Goal: Check status: Check status

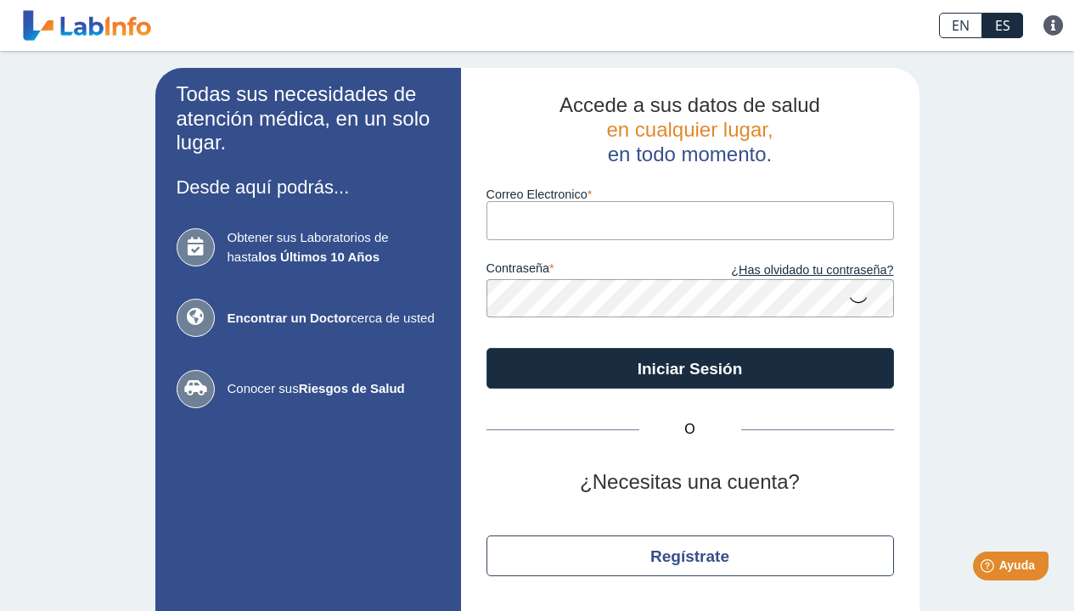
type input "[EMAIL_ADDRESS][DOMAIN_NAME]"
click at [683, 367] on button "Iniciar Sesión" at bounding box center [689, 368] width 407 height 41
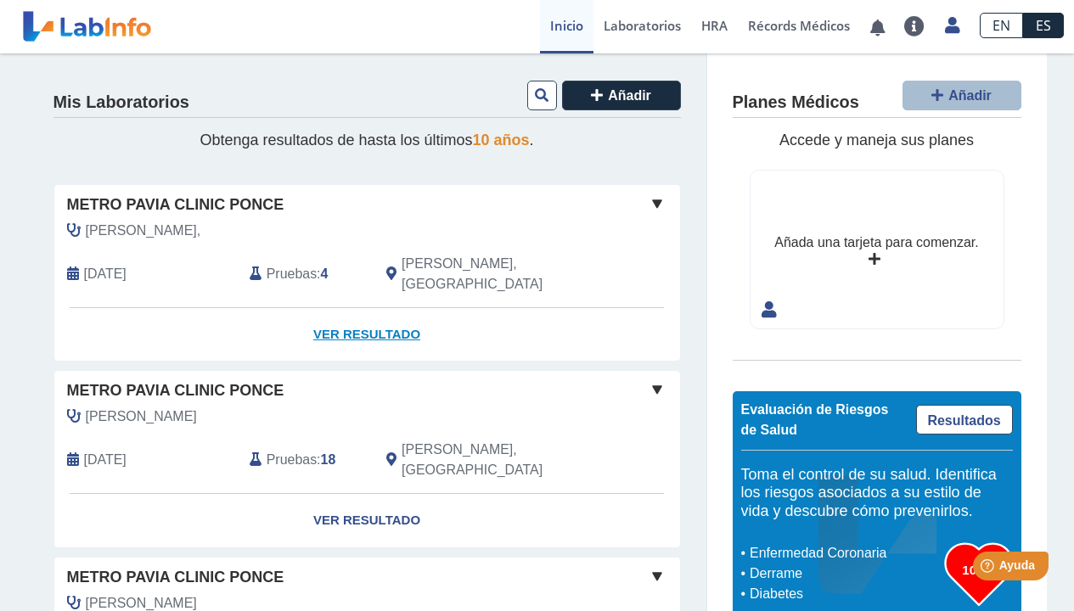
click at [335, 308] on link "Ver Resultado" at bounding box center [367, 334] width 626 height 53
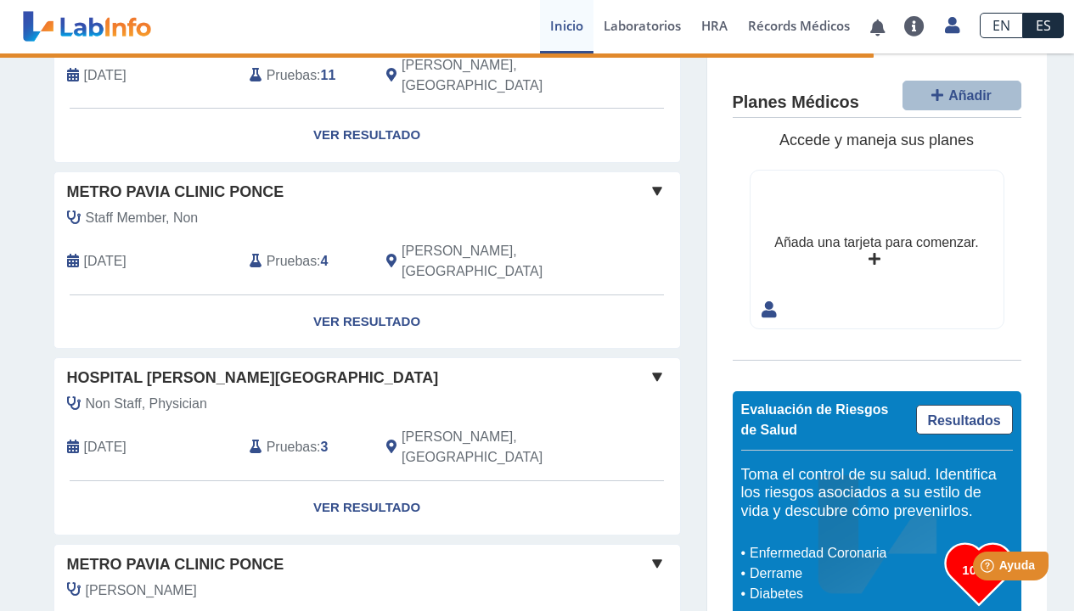
scroll to position [392, 0]
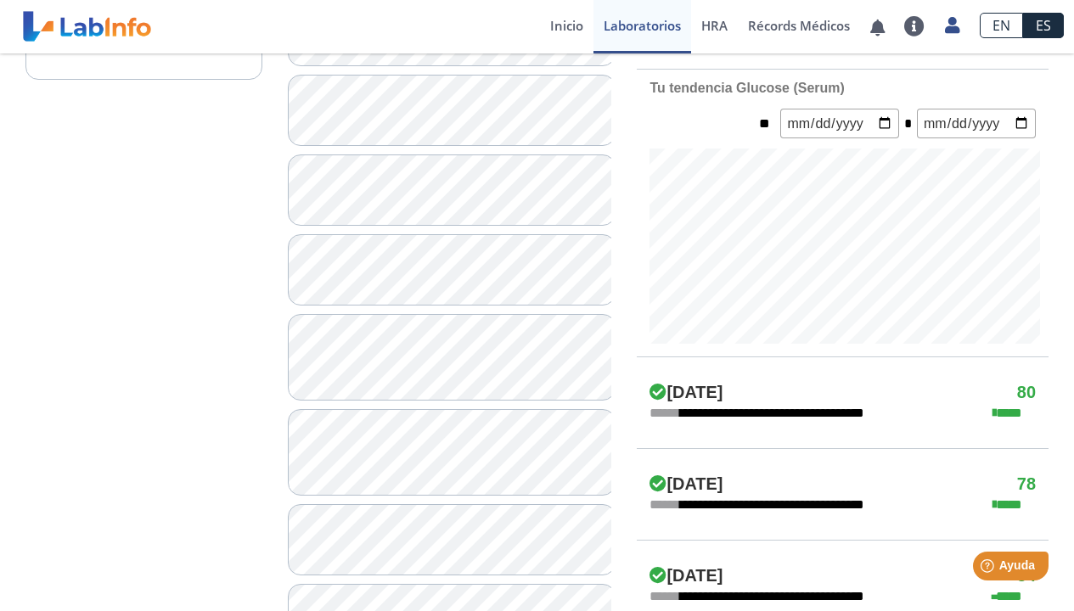
scroll to position [299, 0]
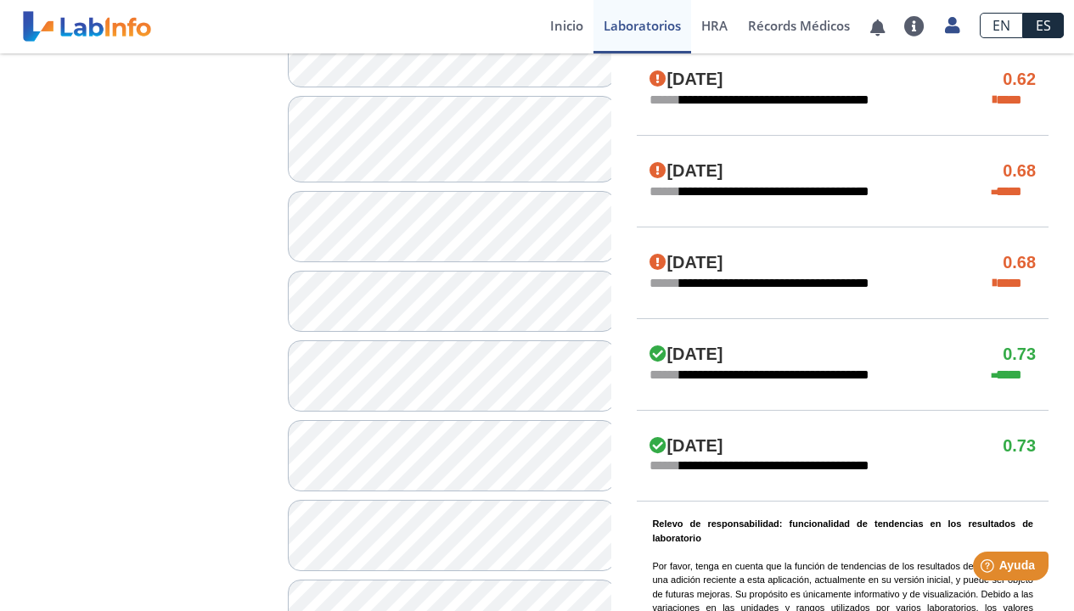
scroll to position [1371, 0]
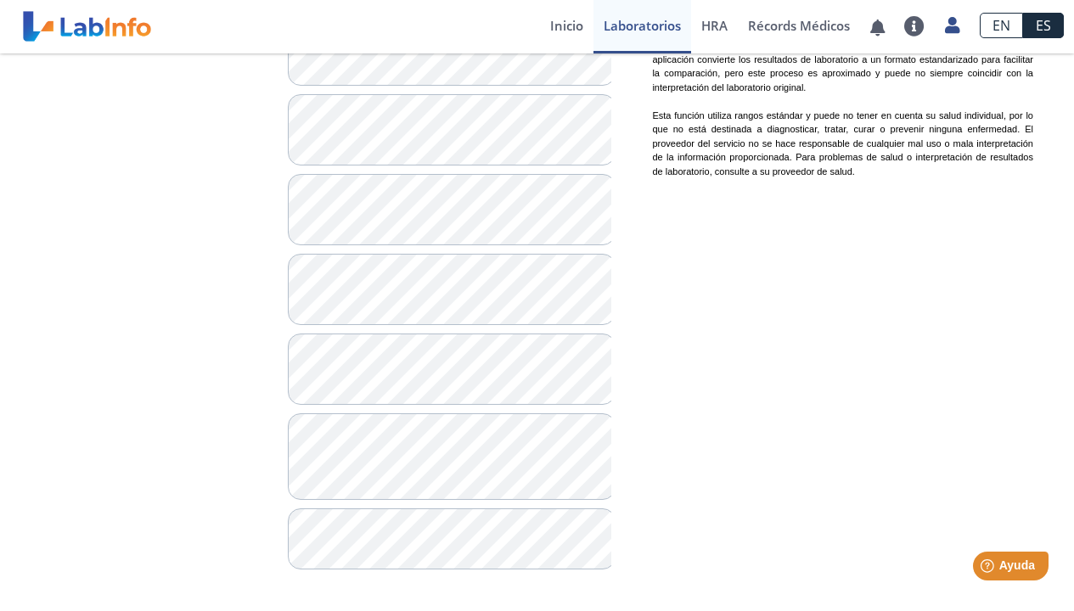
scroll to position [240, 0]
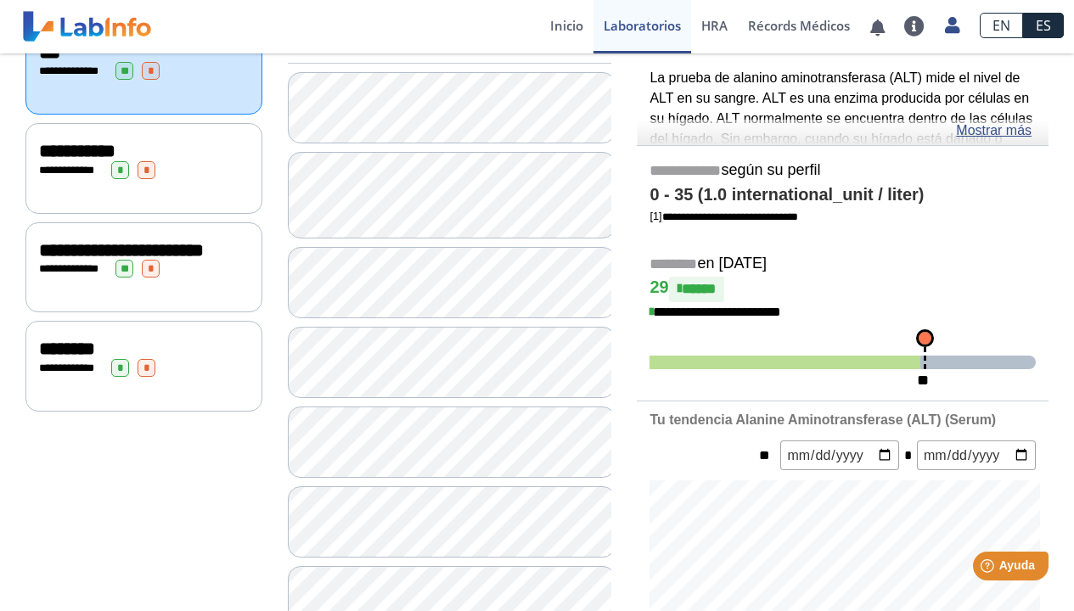
click at [136, 171] on div "**********" at bounding box center [144, 170] width 210 height 18
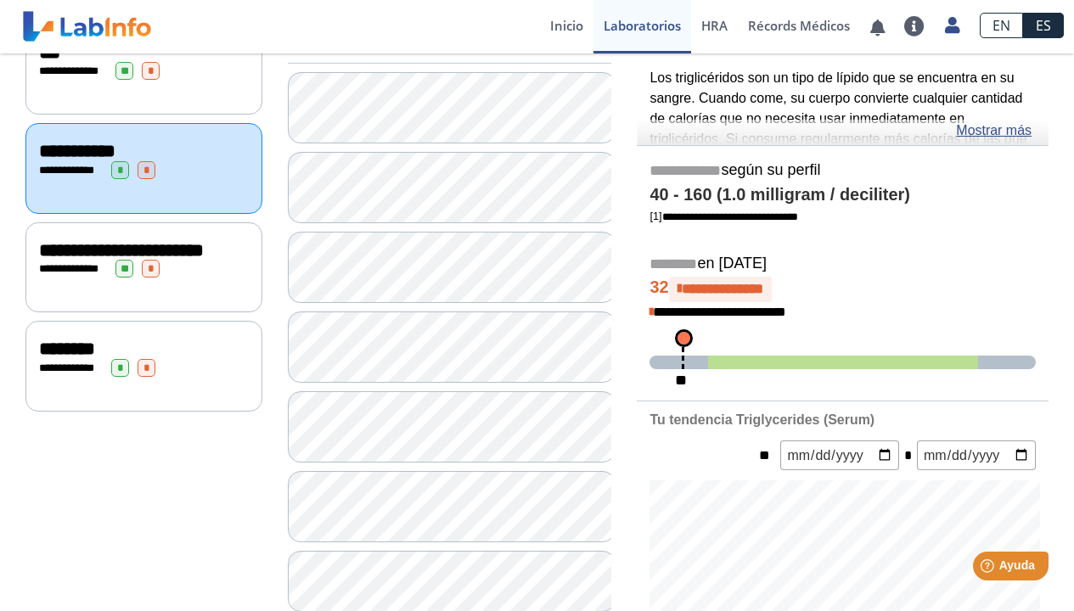
click at [983, 130] on link "Mostrar más" at bounding box center [994, 131] width 76 height 20
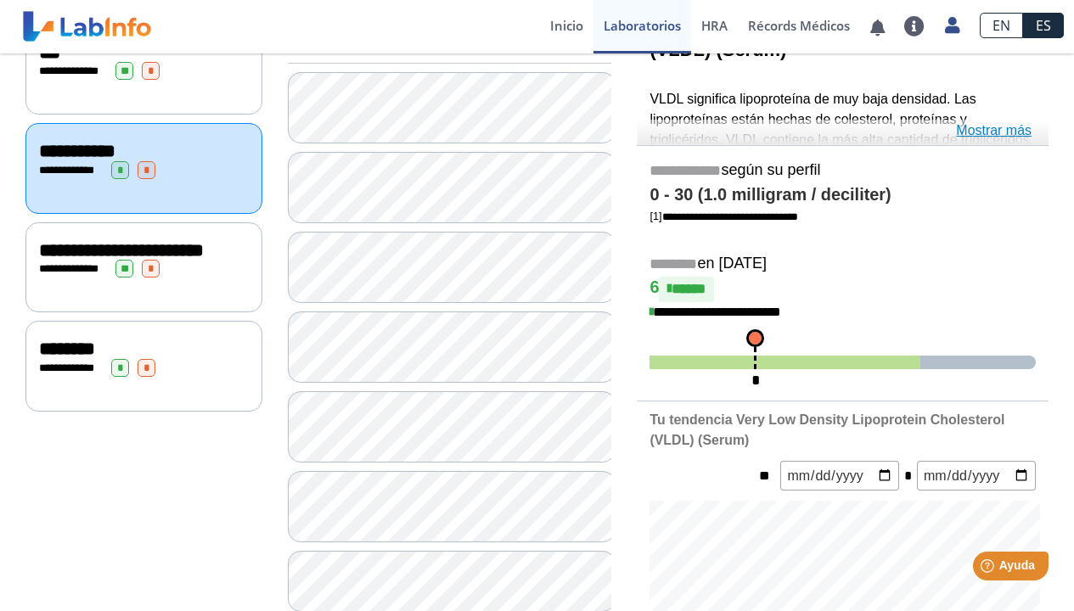
click at [970, 131] on link "Mostrar más" at bounding box center [994, 131] width 76 height 20
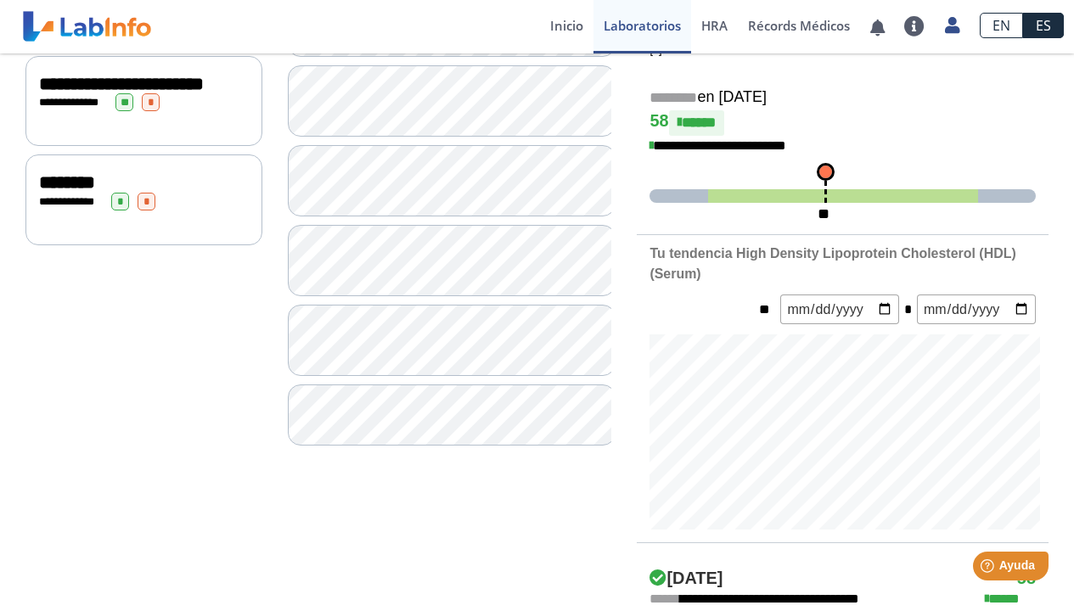
scroll to position [189, 0]
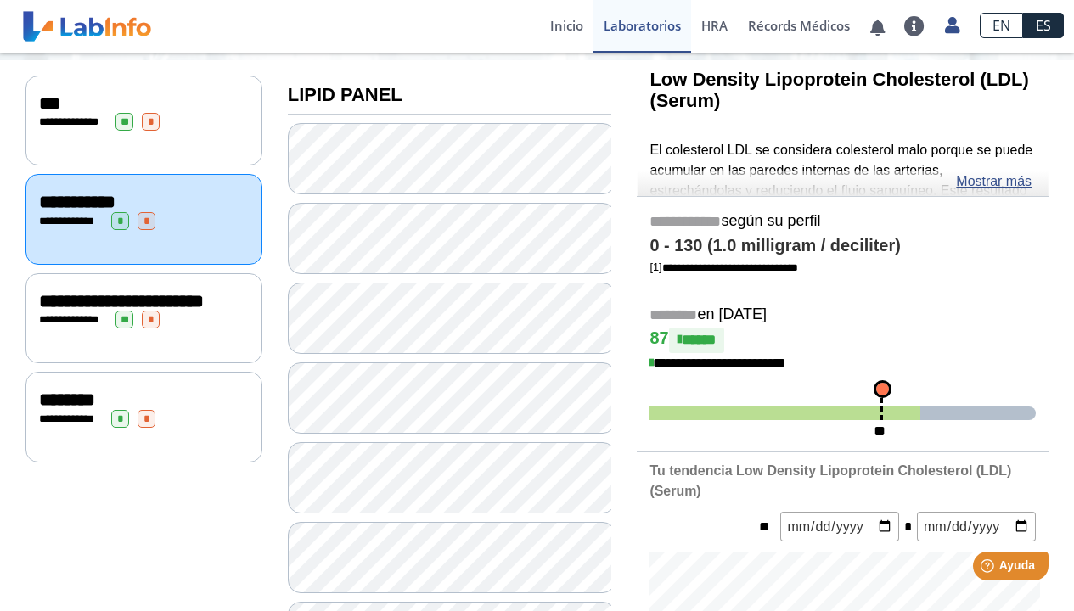
scroll to position [430, 0]
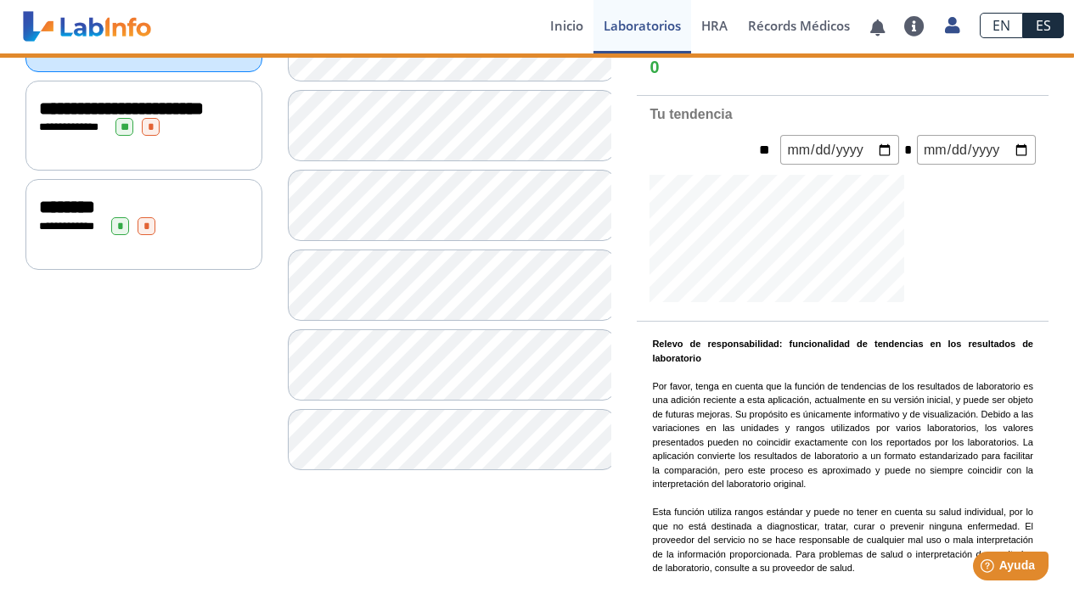
scroll to position [376, 0]
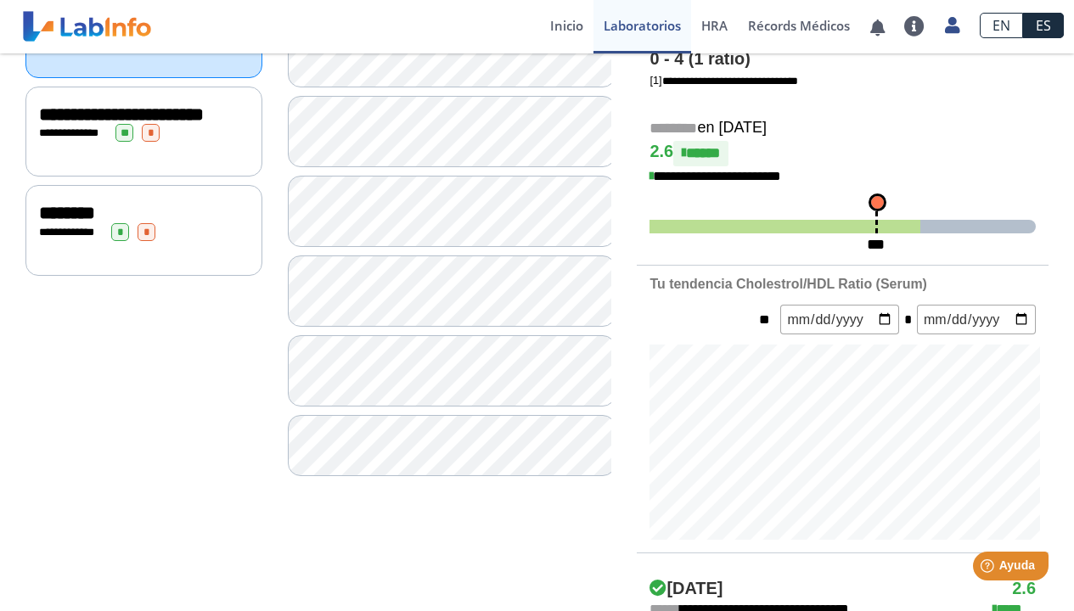
click at [95, 222] on span "********" at bounding box center [67, 213] width 56 height 19
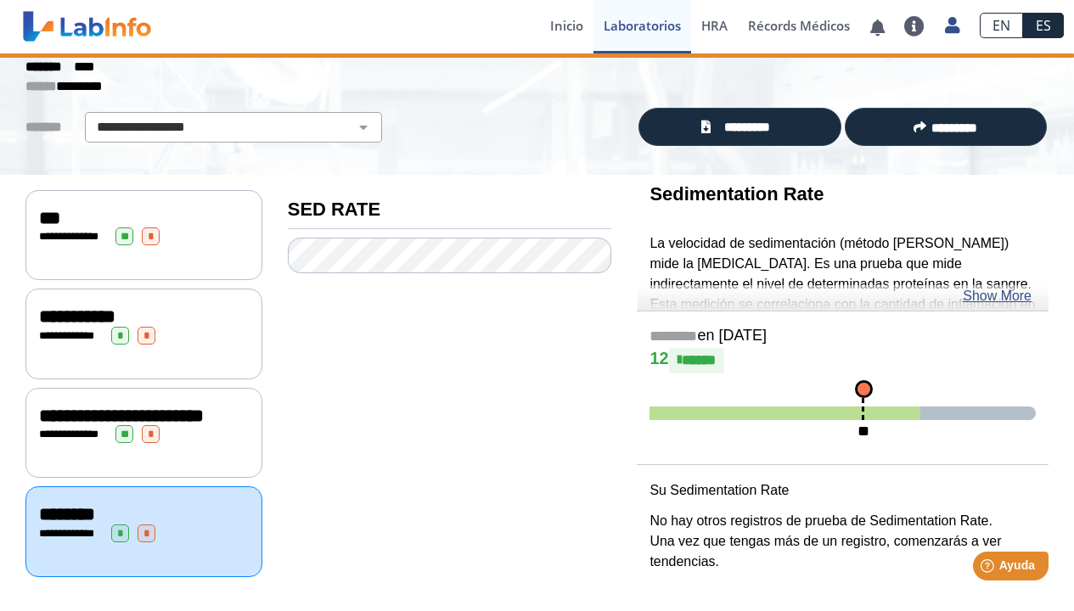
scroll to position [83, 0]
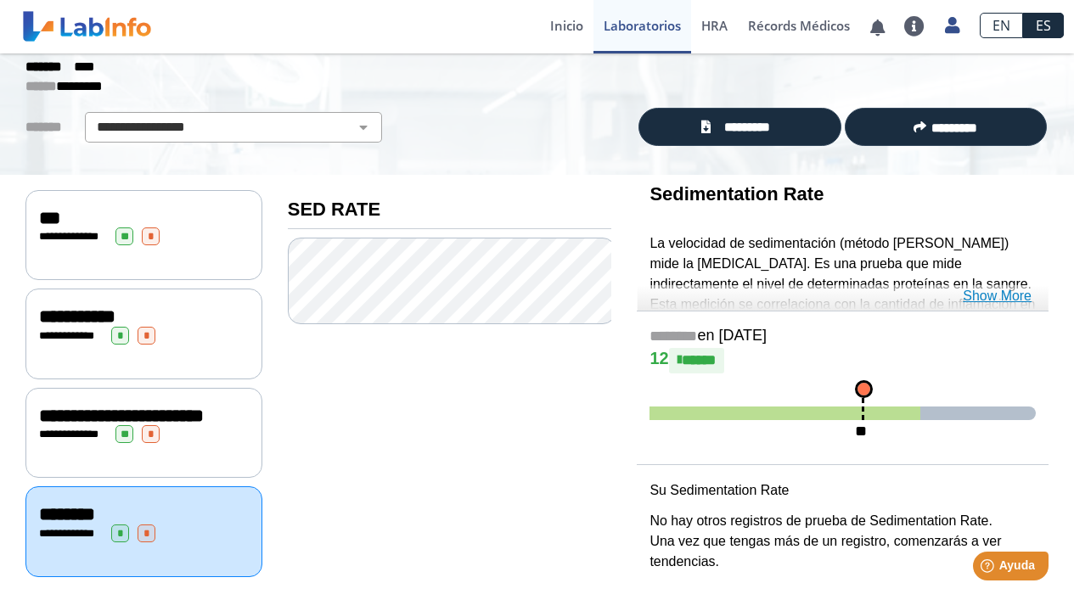
click at [967, 286] on link "Show More" at bounding box center [997, 296] width 69 height 20
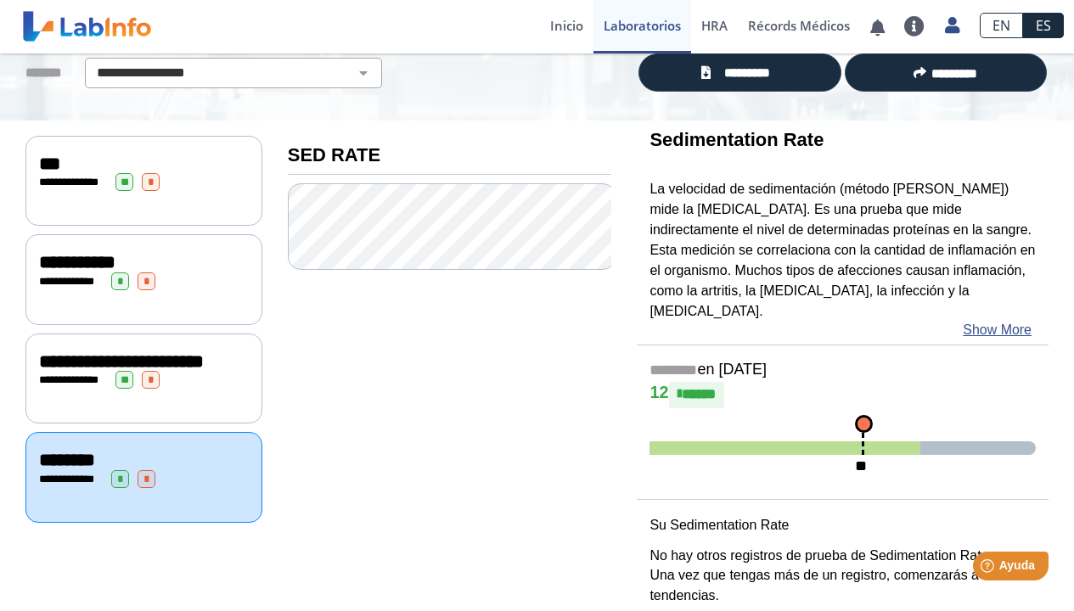
scroll to position [148, 0]
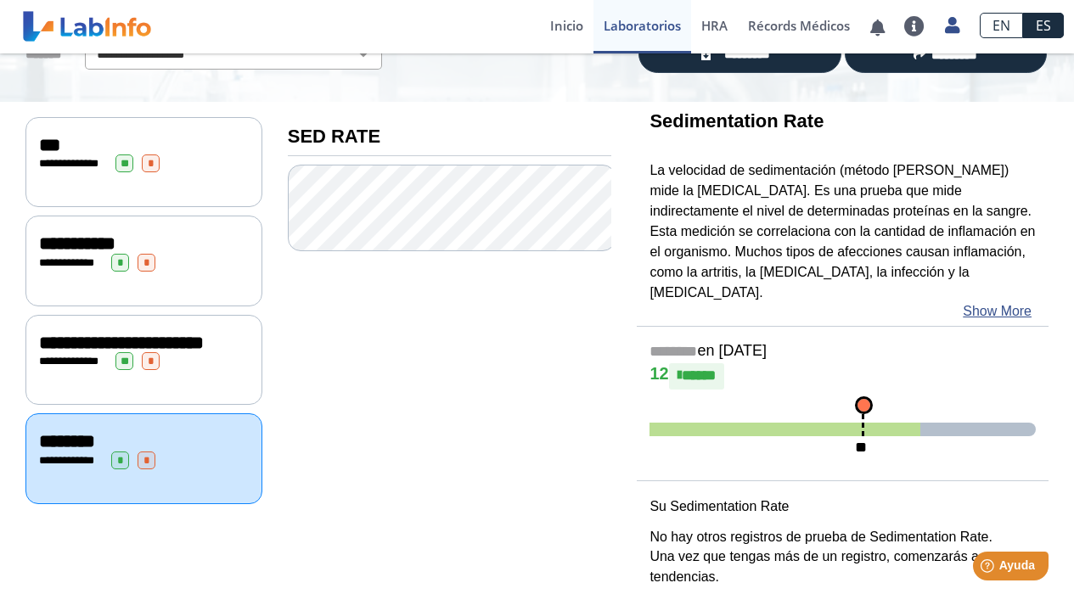
click at [193, 333] on div "**********" at bounding box center [144, 343] width 210 height 20
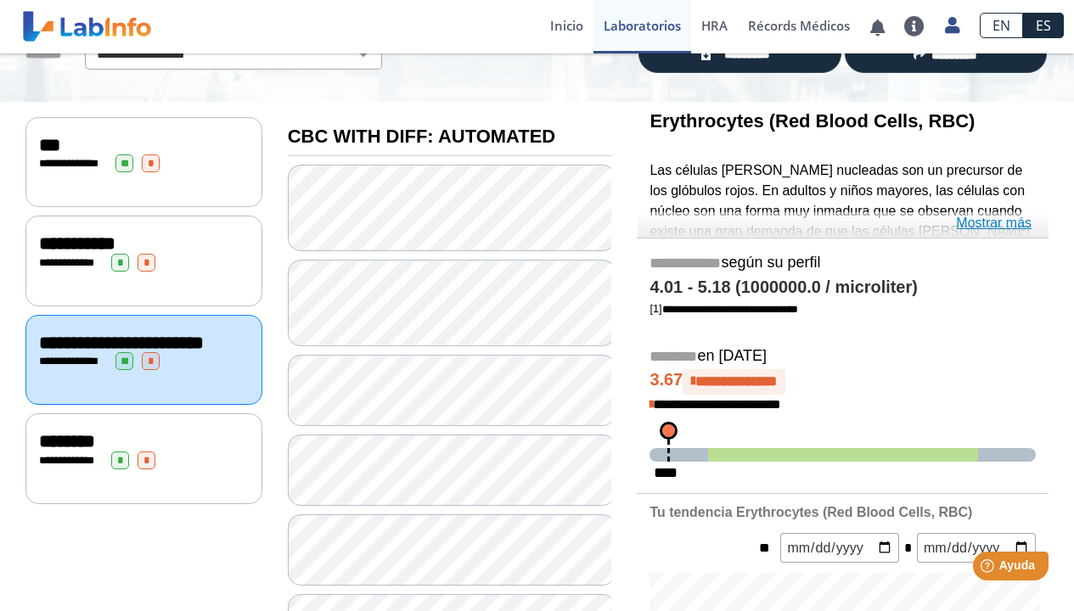
click at [986, 224] on link "Mostrar más" at bounding box center [994, 223] width 76 height 20
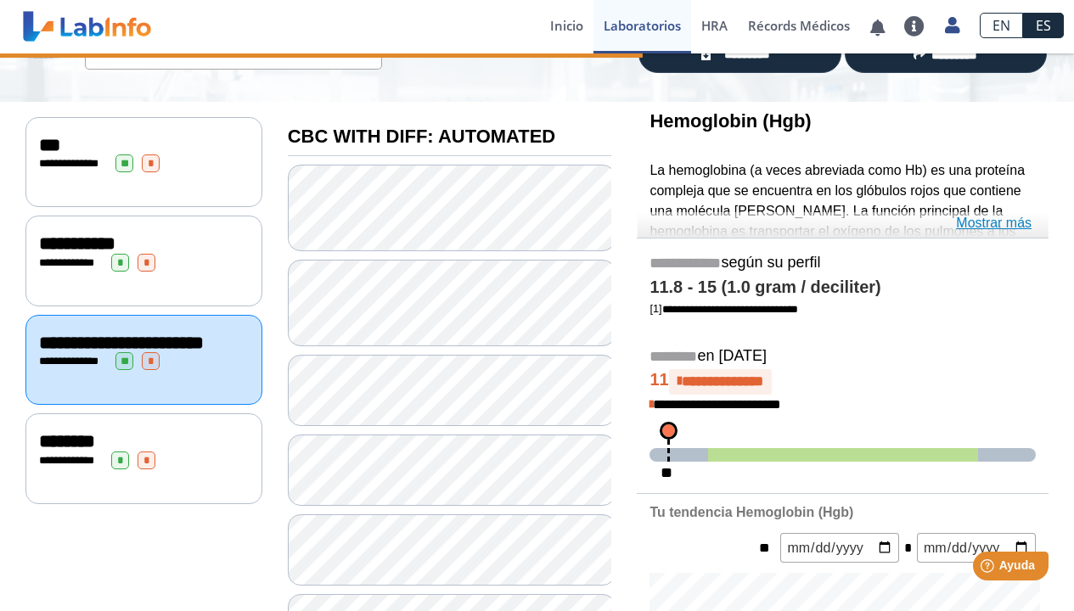
click at [965, 221] on link "Mostrar más" at bounding box center [994, 223] width 76 height 20
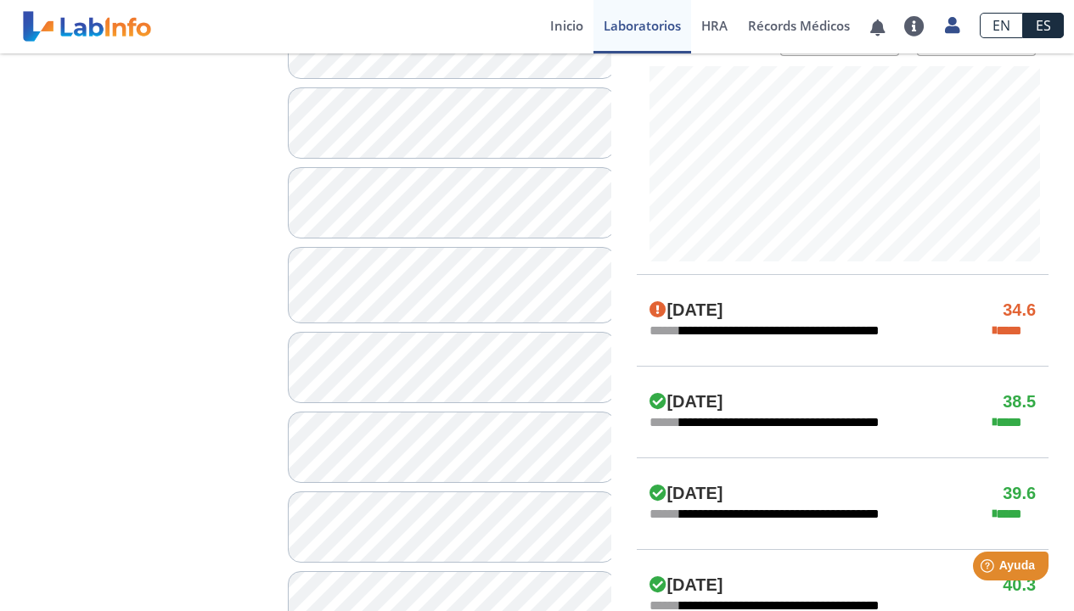
scroll to position [455, 0]
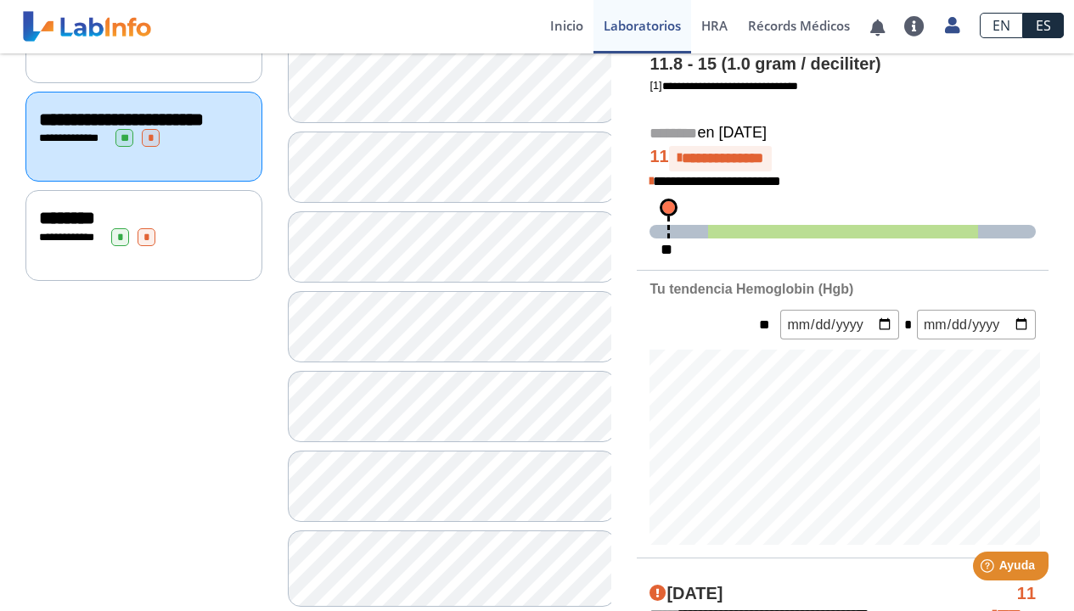
scroll to position [300, 0]
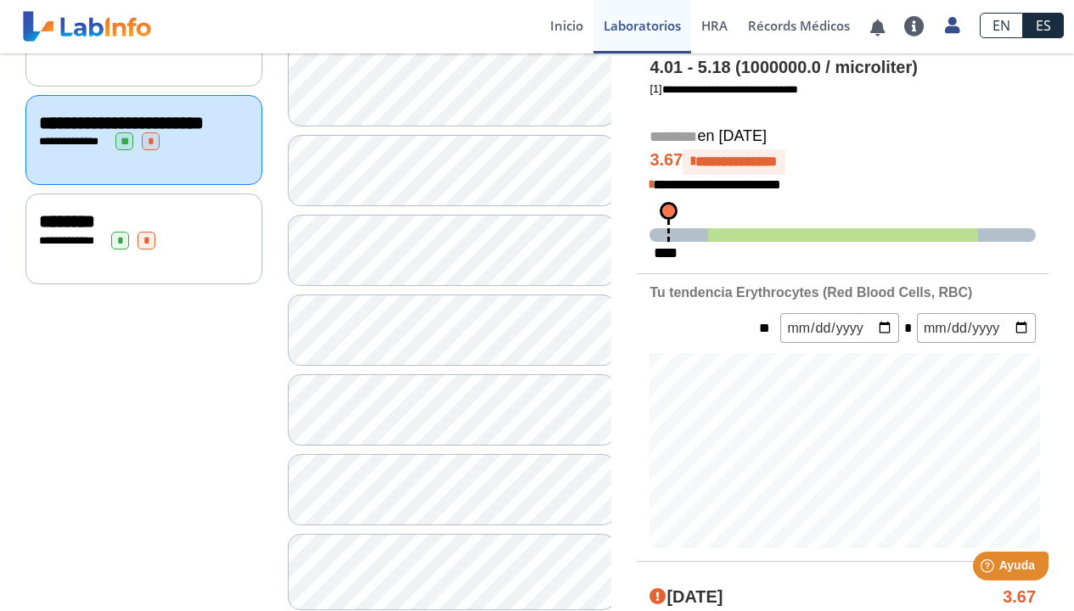
scroll to position [183, 0]
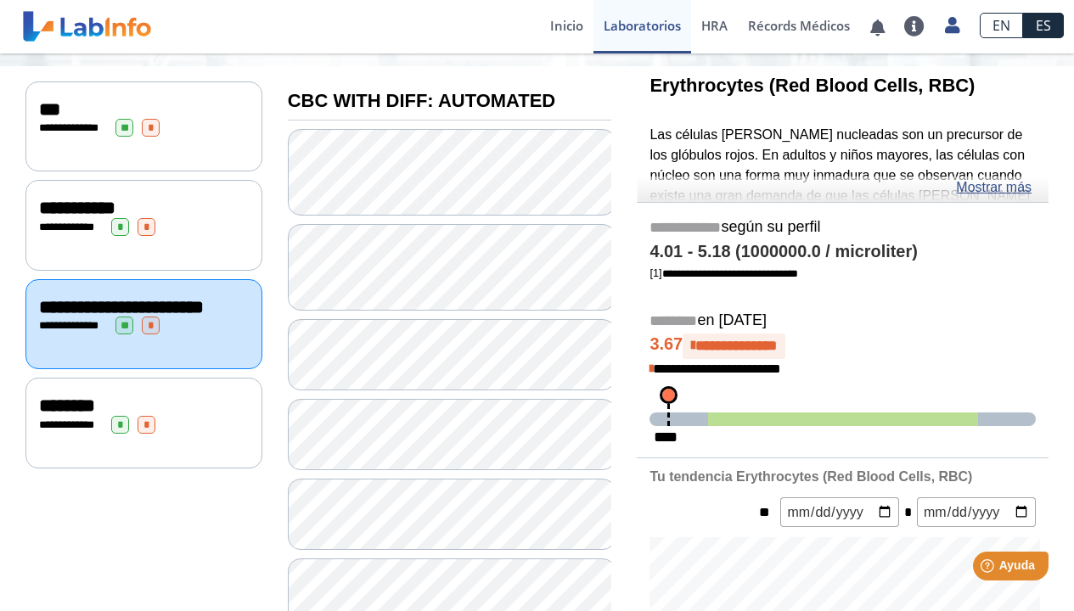
click at [60, 111] on span "***" at bounding box center [49, 109] width 21 height 19
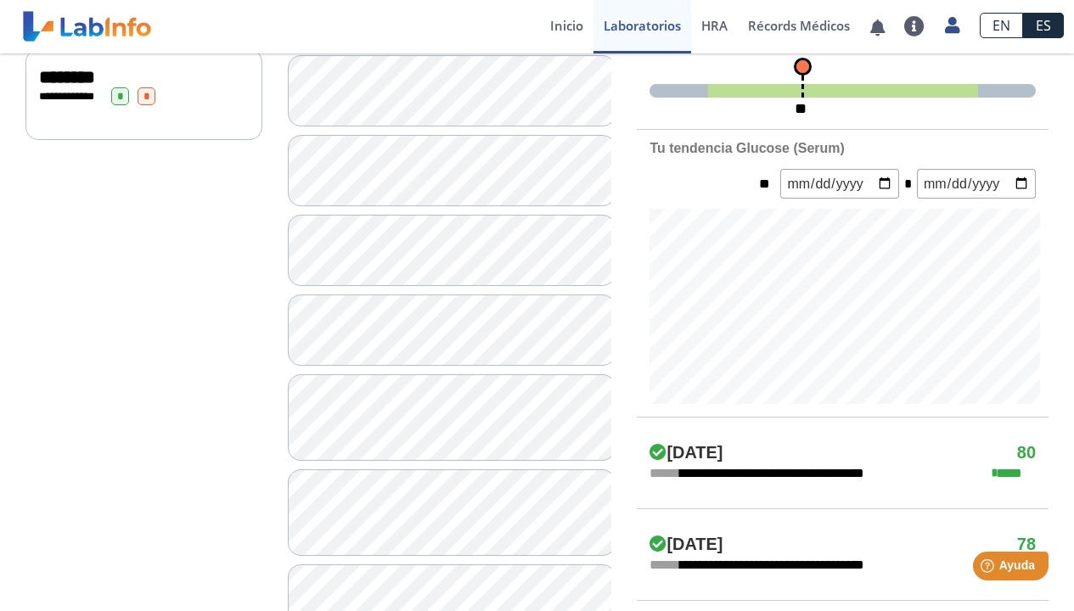
scroll to position [649, 0]
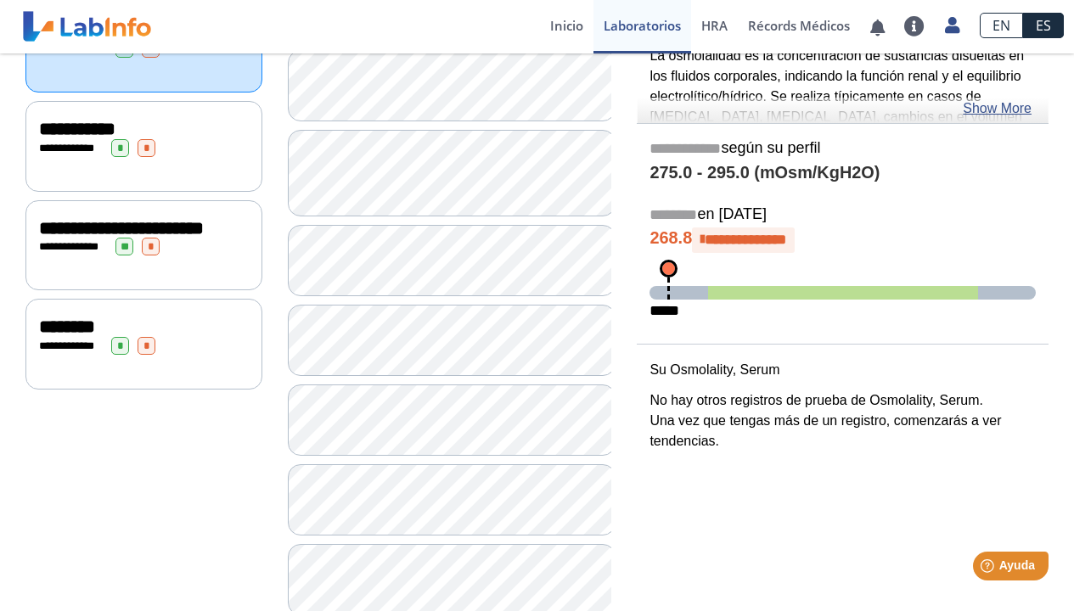
scroll to position [96, 0]
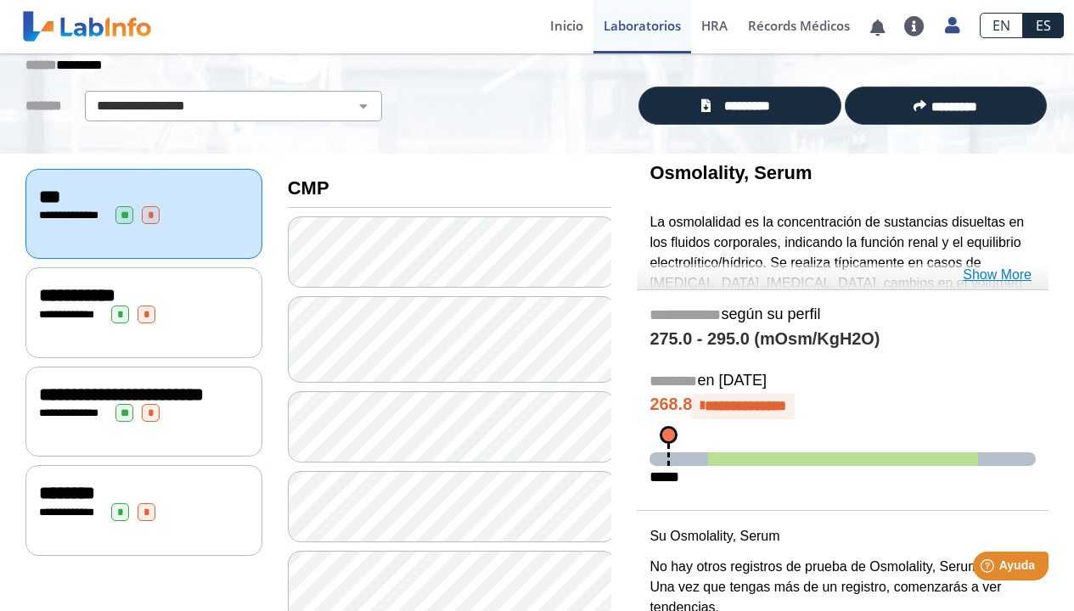
click at [994, 268] on link "Show More" at bounding box center [997, 275] width 69 height 20
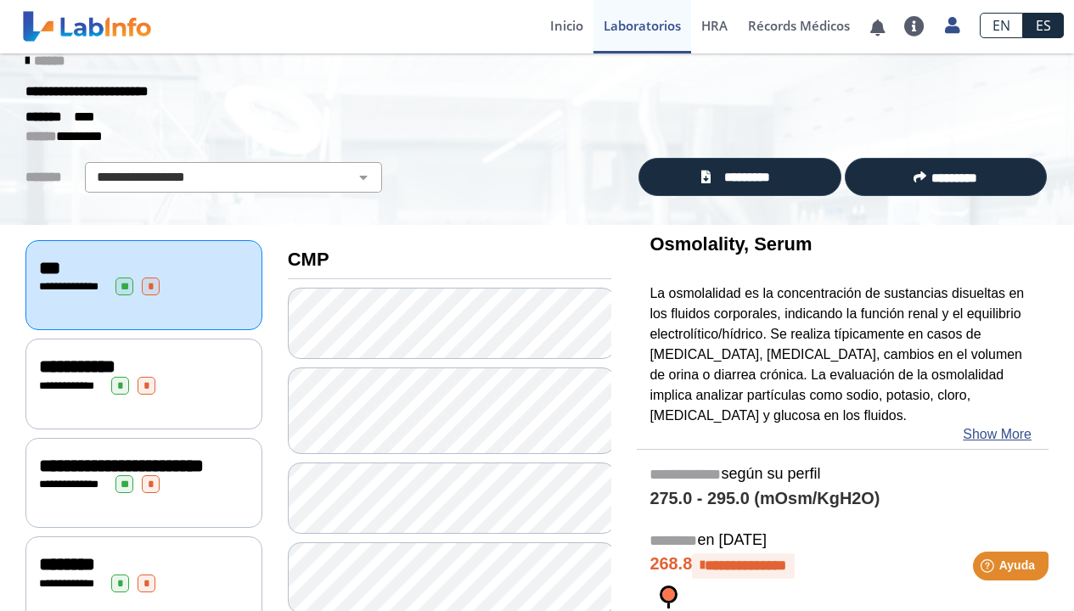
scroll to position [0, 0]
